Goal: Task Accomplishment & Management: Manage account settings

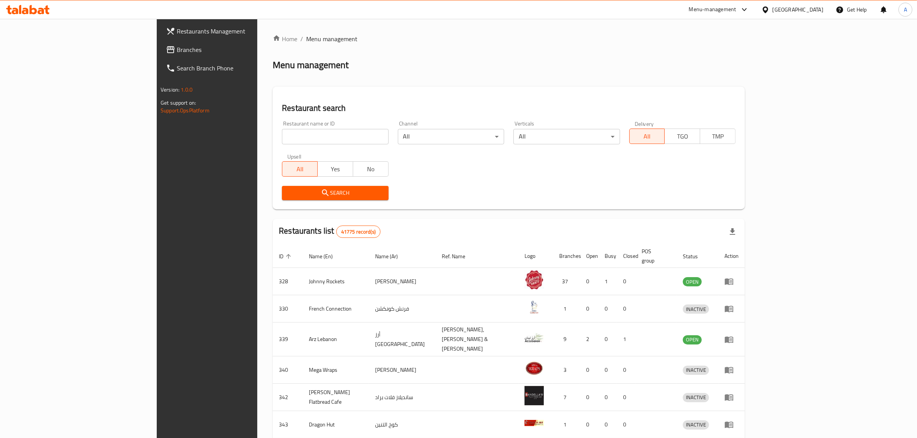
click at [794, 7] on div "[GEOGRAPHIC_DATA]" at bounding box center [798, 9] width 51 height 8
click at [738, 114] on div "Jordan" at bounding box center [765, 115] width 116 height 18
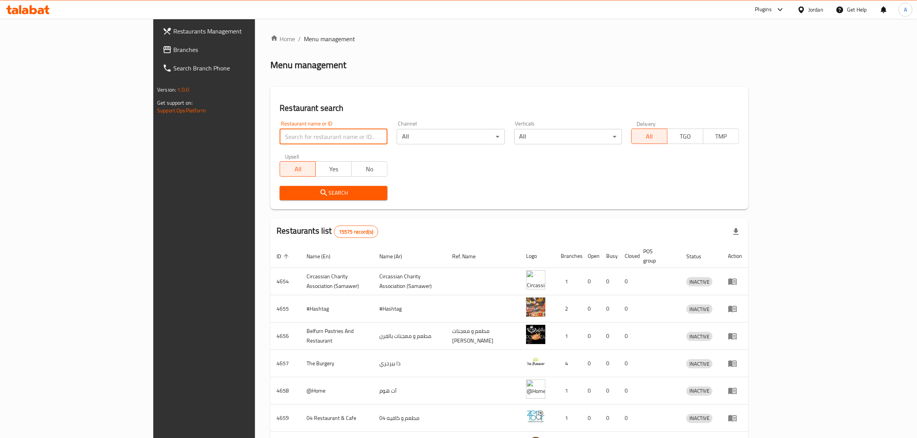
click at [280, 130] on input "search" at bounding box center [334, 136] width 108 height 15
paste input "[PERSON_NAME]"
click button "Search" at bounding box center [334, 193] width 108 height 14
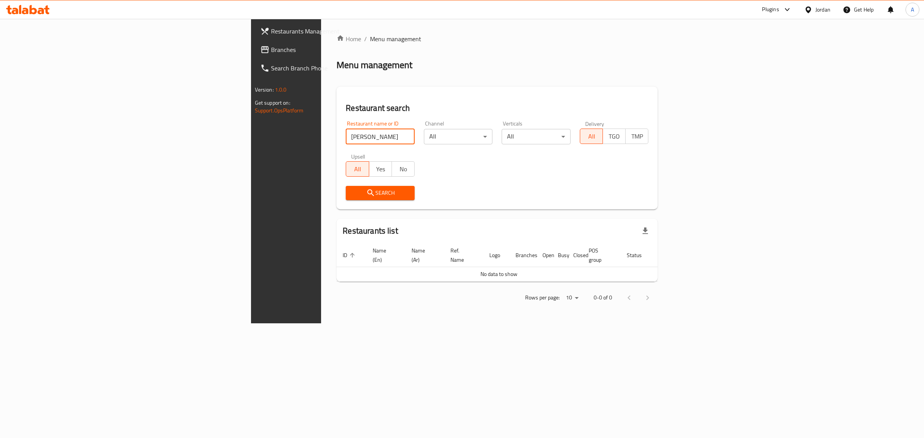
type input "[PERSON_NAME]"
click button "Search" at bounding box center [380, 193] width 69 height 14
click at [825, 8] on div "Jordan" at bounding box center [823, 9] width 15 height 8
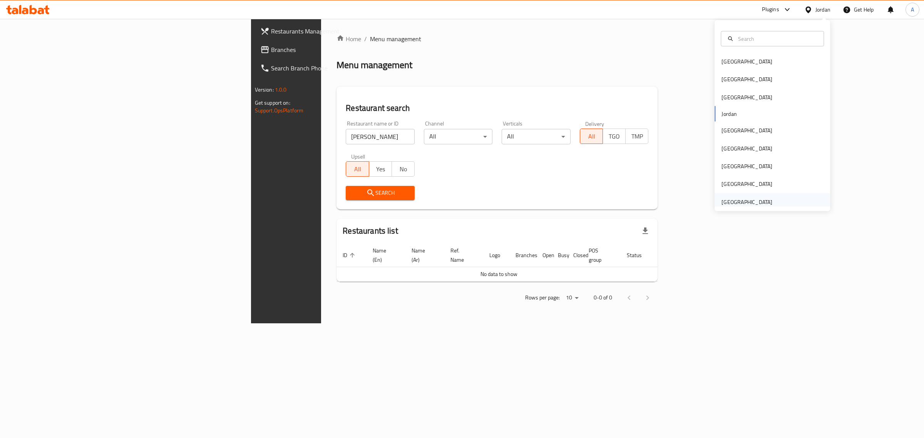
click at [731, 206] on div "[GEOGRAPHIC_DATA]" at bounding box center [747, 202] width 51 height 8
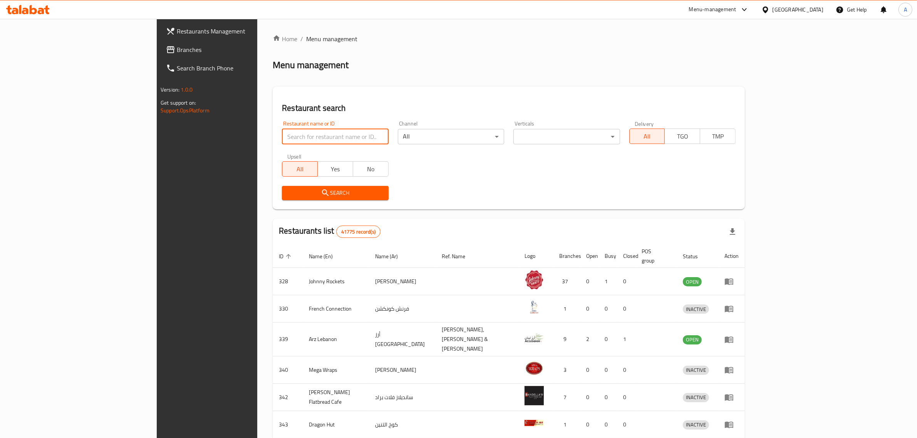
click at [286, 139] on input "search" at bounding box center [335, 136] width 106 height 15
paste input "LAZZA"
type input "LAZZA"
click button "Search" at bounding box center [335, 193] width 106 height 14
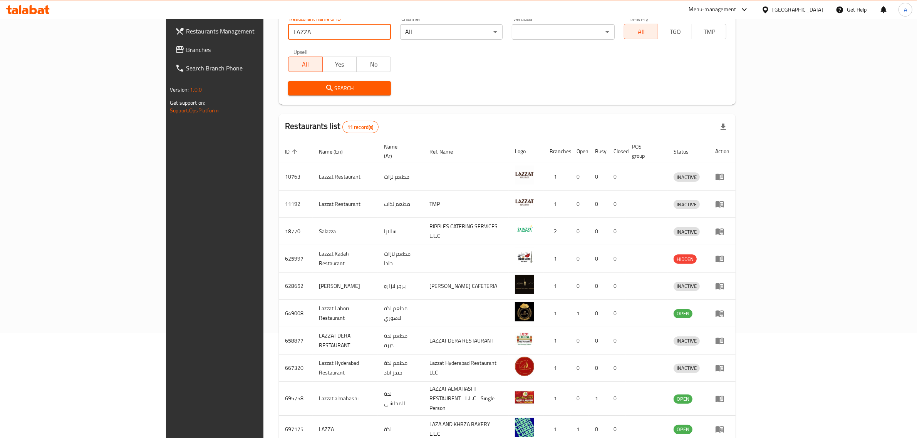
scroll to position [135, 0]
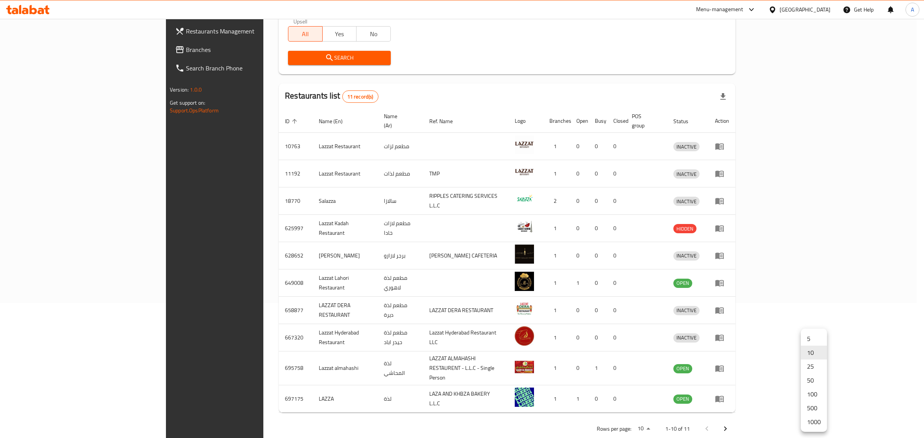
click at [816, 303] on body "​ Menu-management [GEOGRAPHIC_DATA] Get Help A Restaurants Management Branches …" at bounding box center [462, 93] width 924 height 419
click at [810, 364] on li "25" at bounding box center [814, 367] width 26 height 14
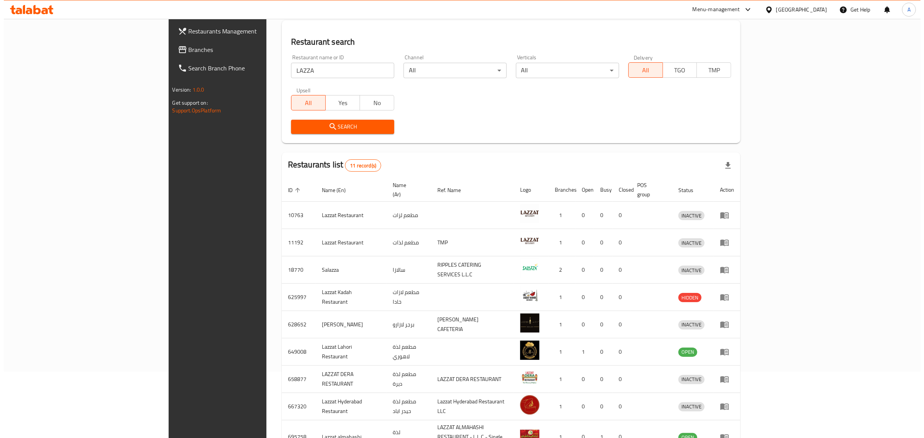
scroll to position [0, 0]
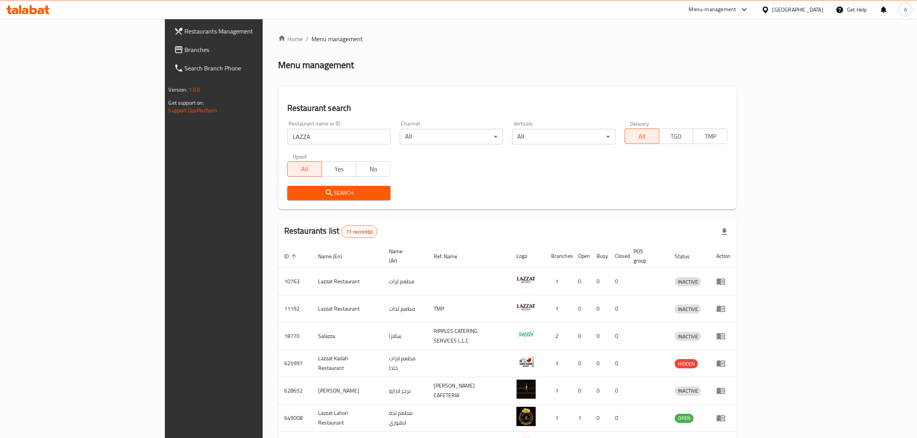
click at [287, 135] on input "LAZZA" at bounding box center [338, 136] width 103 height 15
click at [345, 135] on input "LAZZA" at bounding box center [338, 136] width 103 height 15
click at [340, 135] on input "LAZZA" at bounding box center [338, 136] width 103 height 15
paste input "28705"
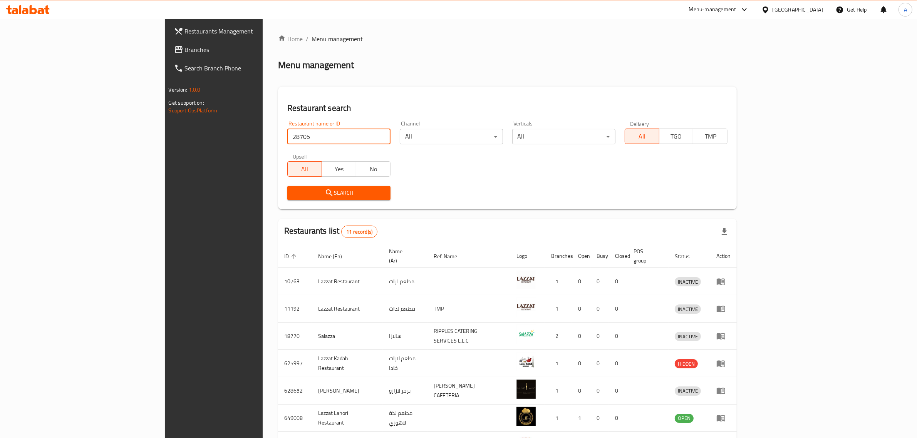
type input "28705"
click button "Search" at bounding box center [338, 193] width 103 height 14
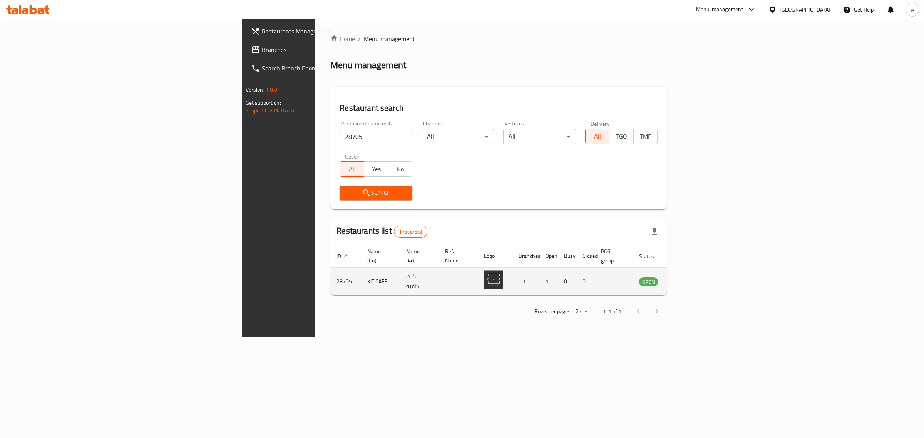
click at [361, 268] on td "KIT CAFE" at bounding box center [380, 281] width 39 height 27
click at [361, 270] on td "KIT CAFE" at bounding box center [380, 281] width 39 height 27
copy td "KIT CAFE"
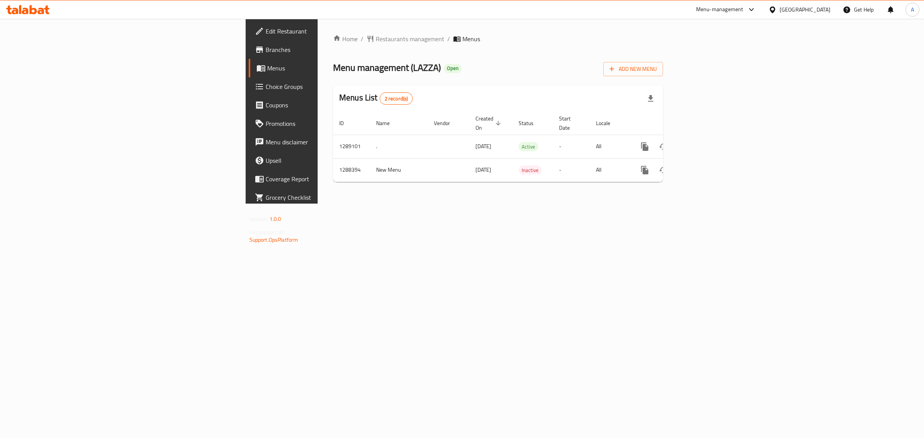
click at [266, 51] on span "Branches" at bounding box center [330, 49] width 128 height 9
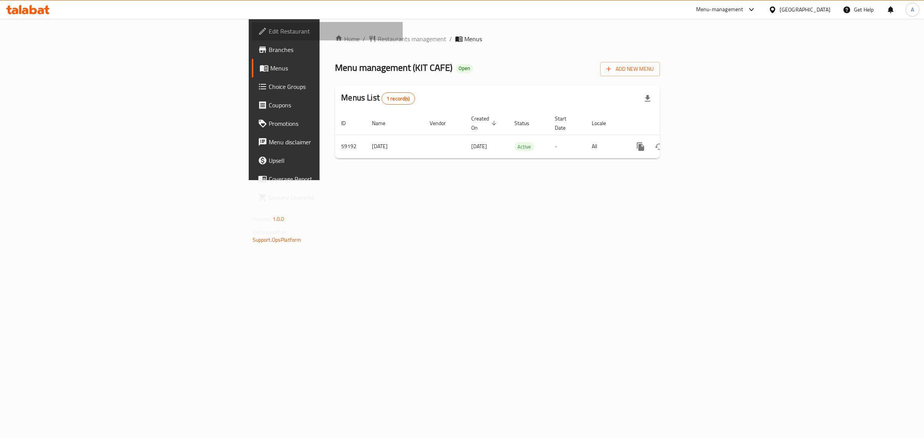
click at [269, 27] on span "Edit Restaurant" at bounding box center [333, 31] width 128 height 9
